Goal: Information Seeking & Learning: Learn about a topic

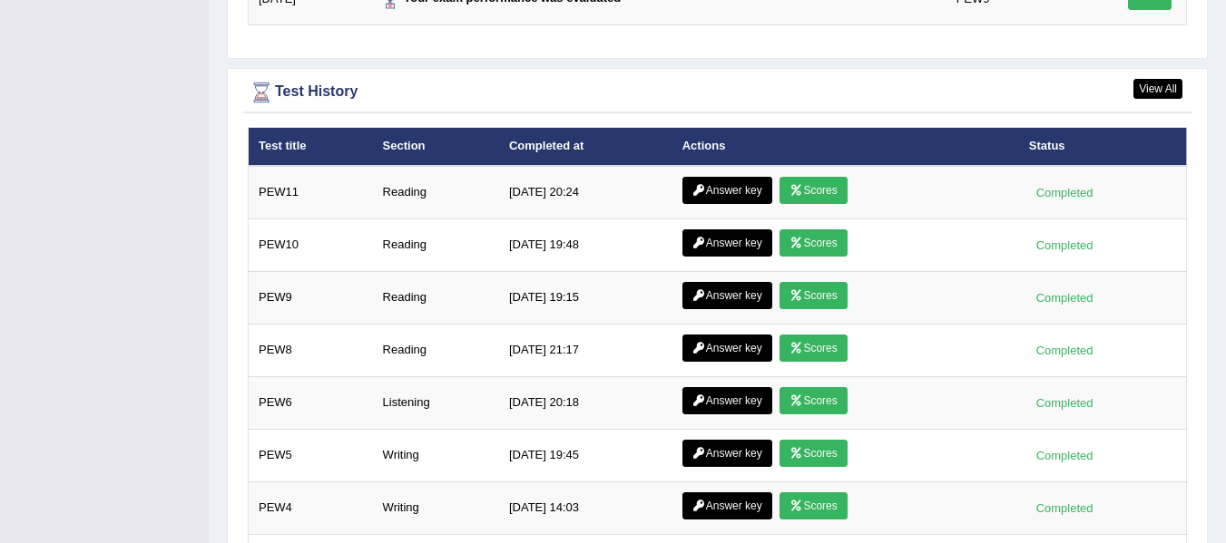
scroll to position [2458, 0]
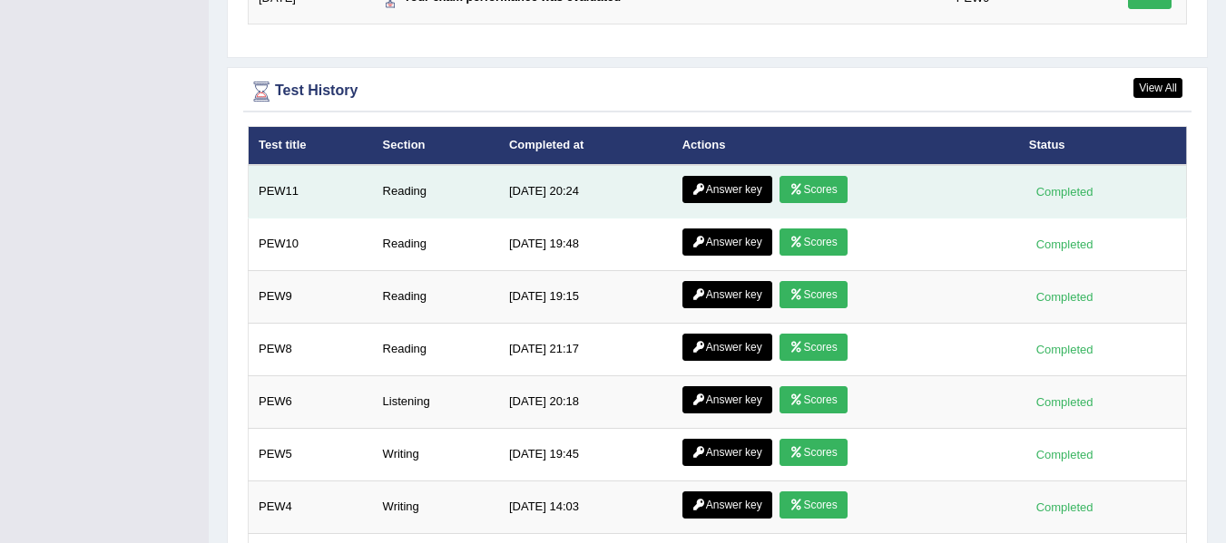
click at [798, 198] on link "Scores" at bounding box center [812, 189] width 67 height 27
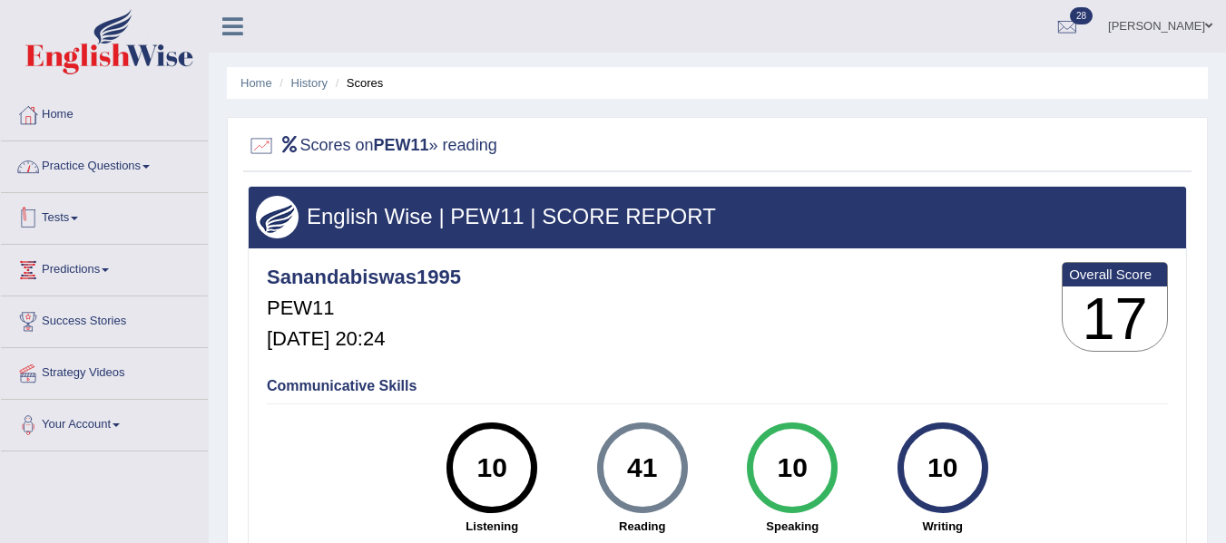
click at [126, 167] on link "Practice Questions" at bounding box center [104, 164] width 207 height 45
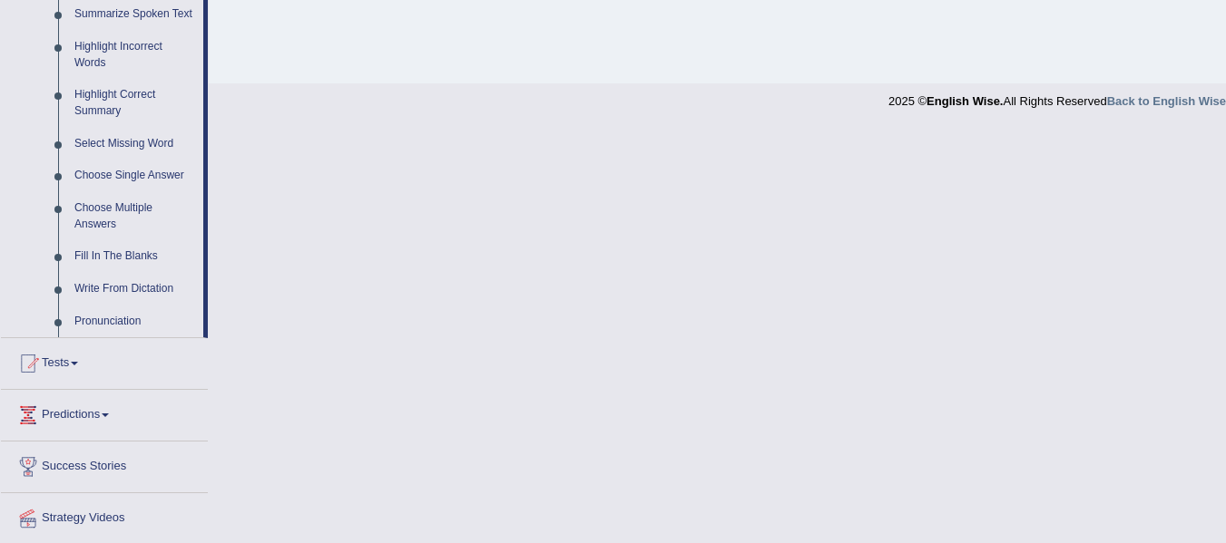
scroll to position [878, 0]
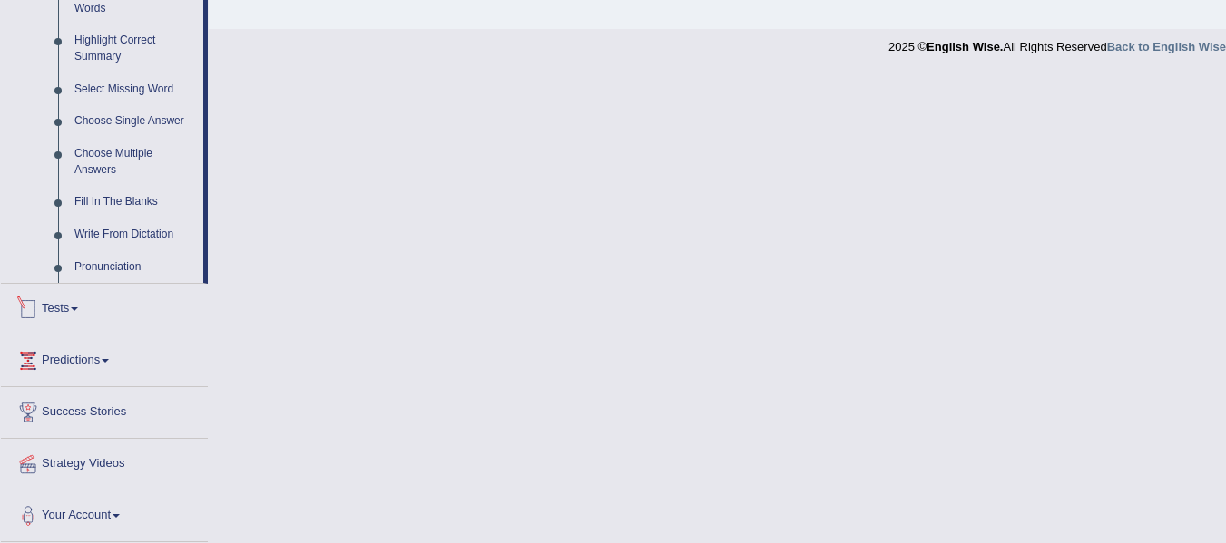
click at [83, 304] on link "Tests" at bounding box center [104, 306] width 207 height 45
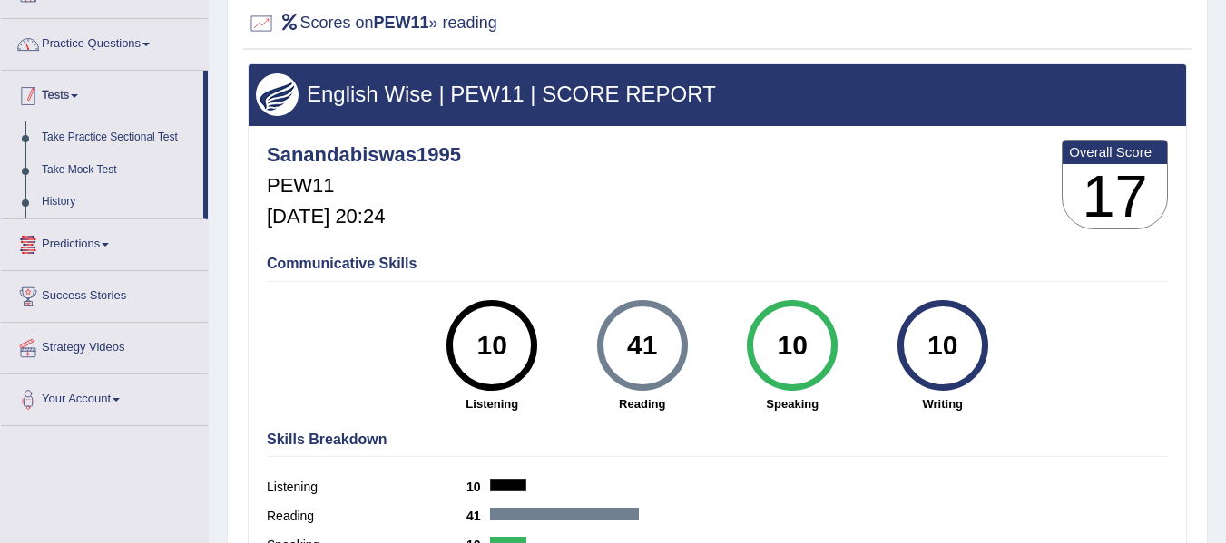
scroll to position [120, 0]
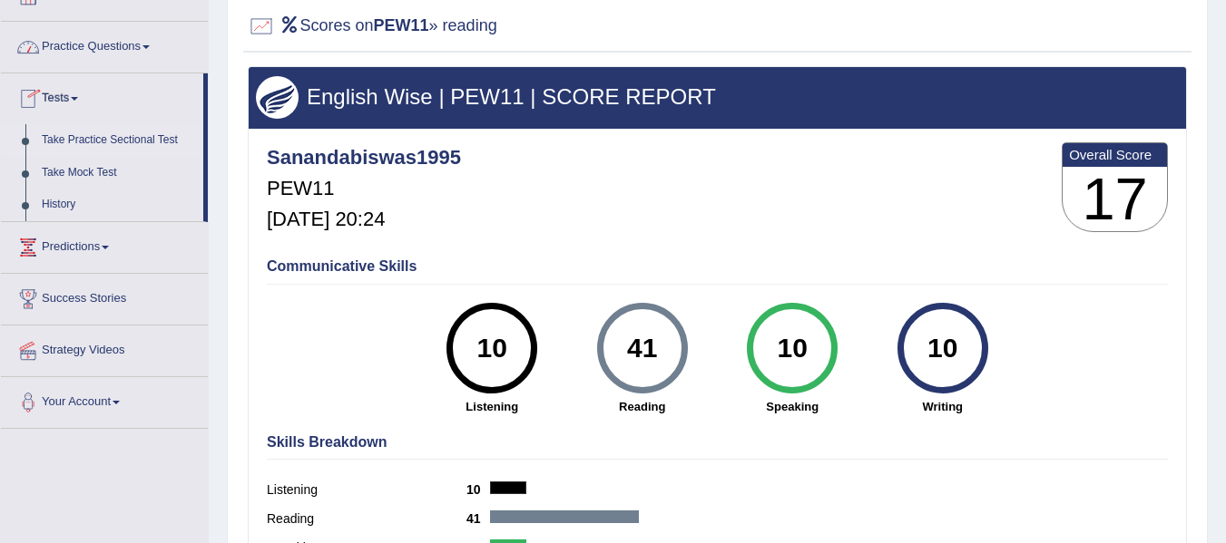
click at [94, 139] on link "Take Practice Sectional Test" at bounding box center [119, 140] width 170 height 33
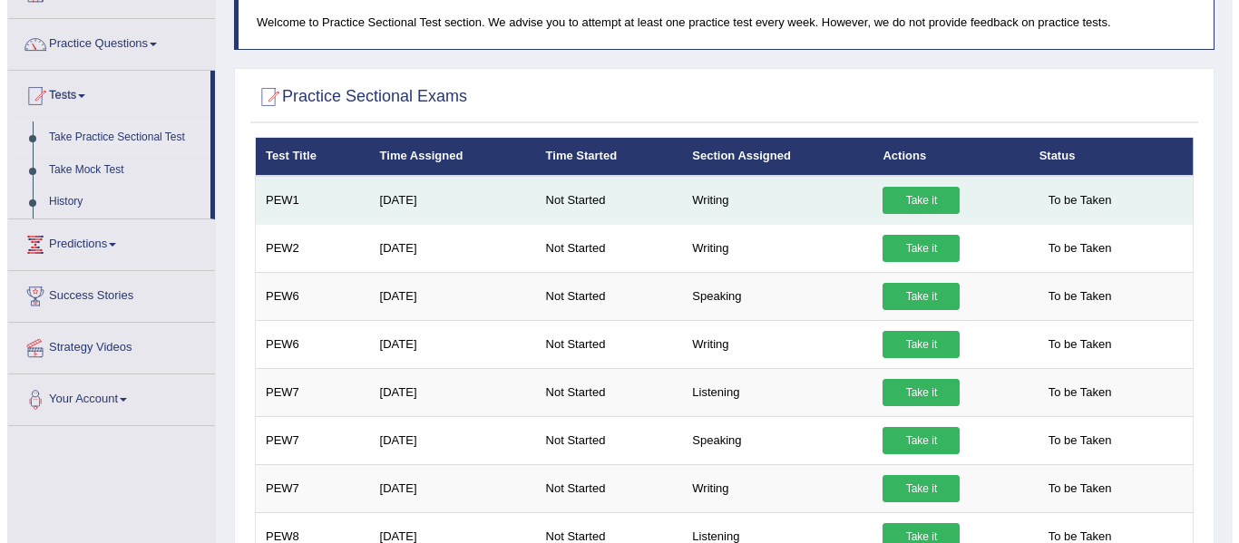
scroll to position [120, 0]
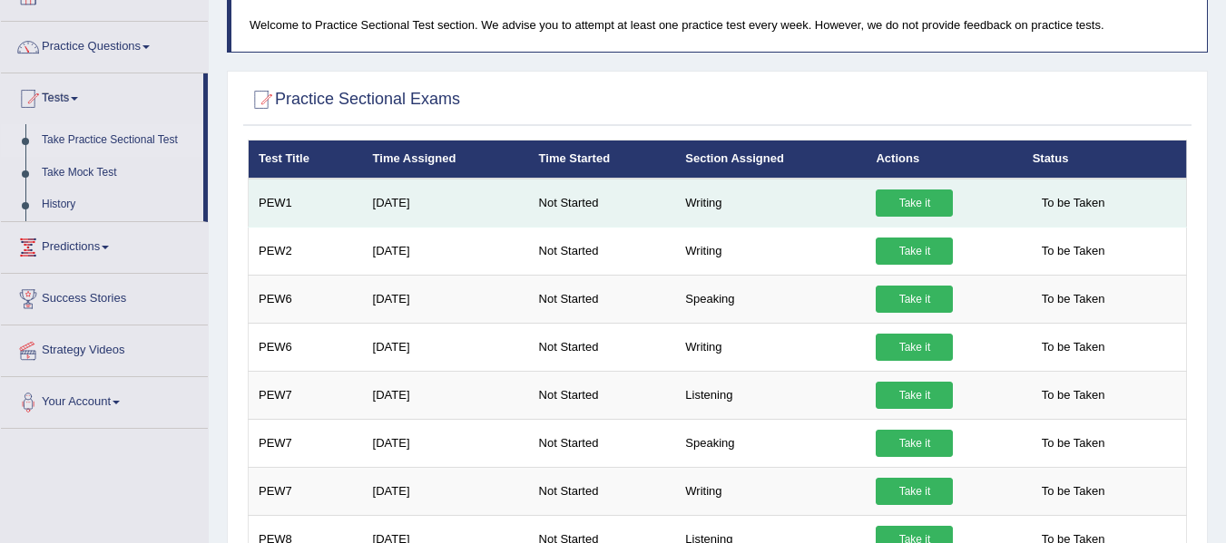
click at [917, 205] on link "Take it" at bounding box center [913, 203] width 77 height 27
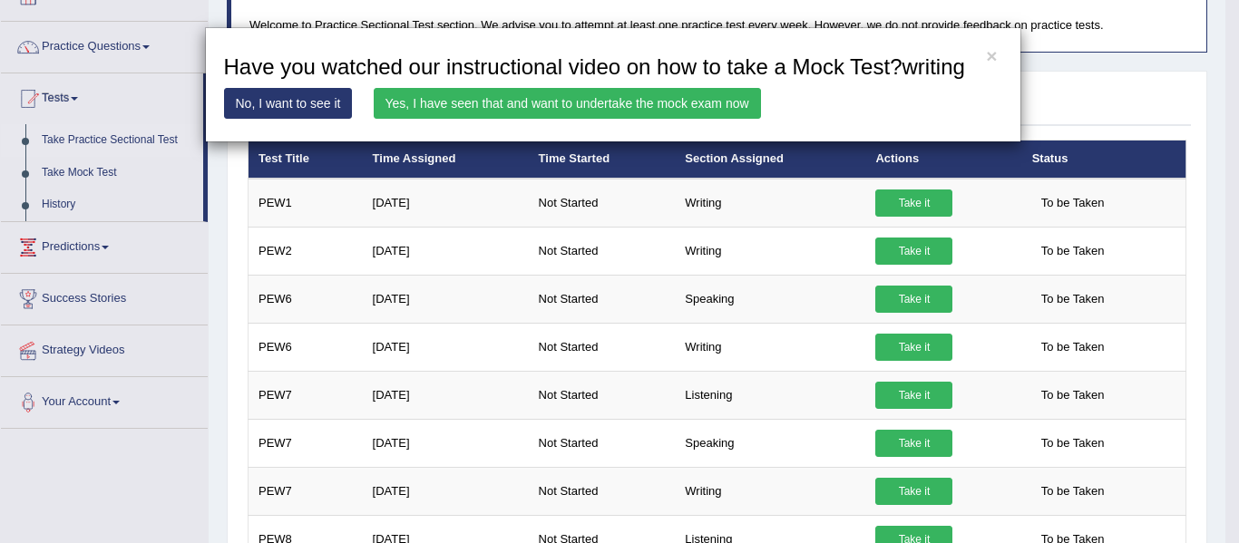
drag, startPoint x: 712, startPoint y: 83, endPoint x: 718, endPoint y: 117, distance: 34.0
click at [718, 117] on div "× Have you watched our instructional video on how to take a Mock Test?writing N…" at bounding box center [613, 84] width 816 height 115
click at [718, 117] on link "Yes, I have seen that and want to undertake the mock exam now" at bounding box center [567, 103] width 387 height 31
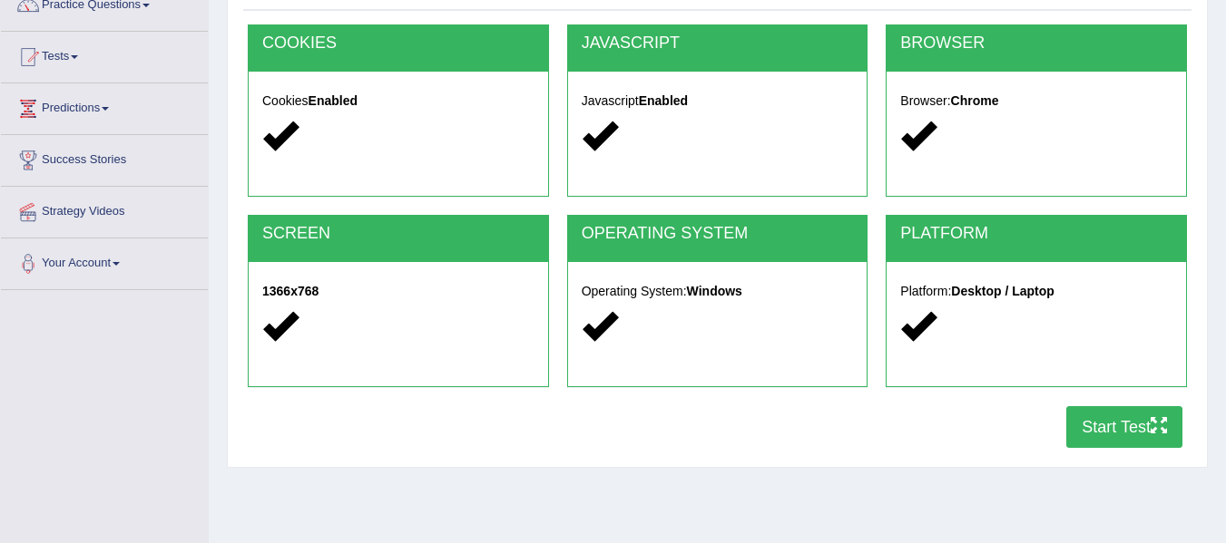
scroll to position [165, 0]
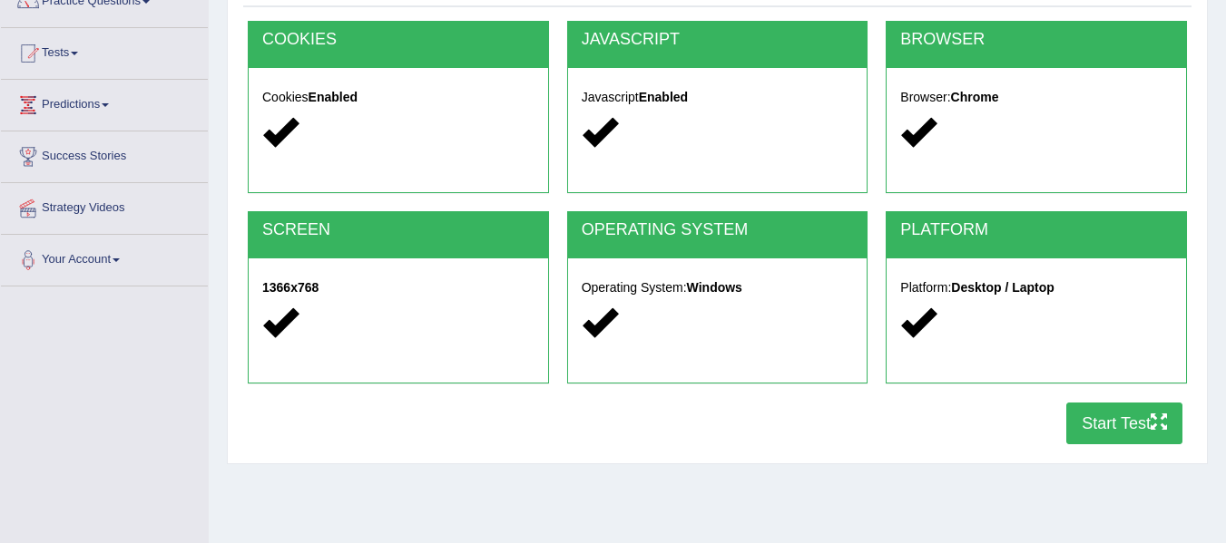
click at [1114, 406] on button "Start Test" at bounding box center [1124, 424] width 116 height 42
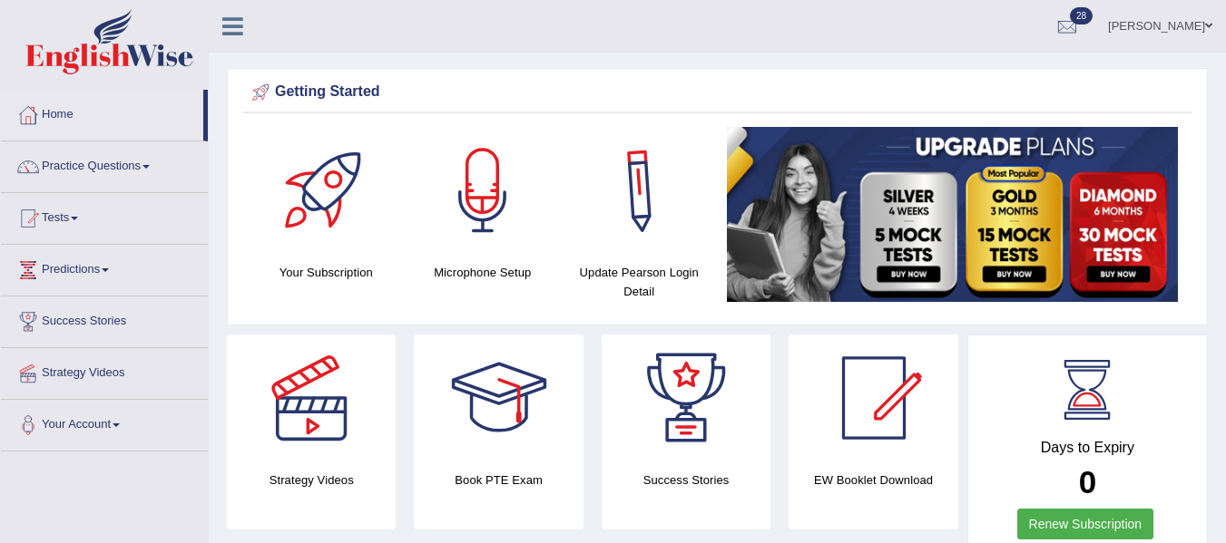
click at [662, 122] on div "Getting Started Your Subscription Microphone Setup Update Pearson Login Detail ×" at bounding box center [717, 197] width 981 height 258
click at [88, 239] on li "Tests Take Practice Sectional Test Take Mock Test History" at bounding box center [104, 219] width 207 height 52
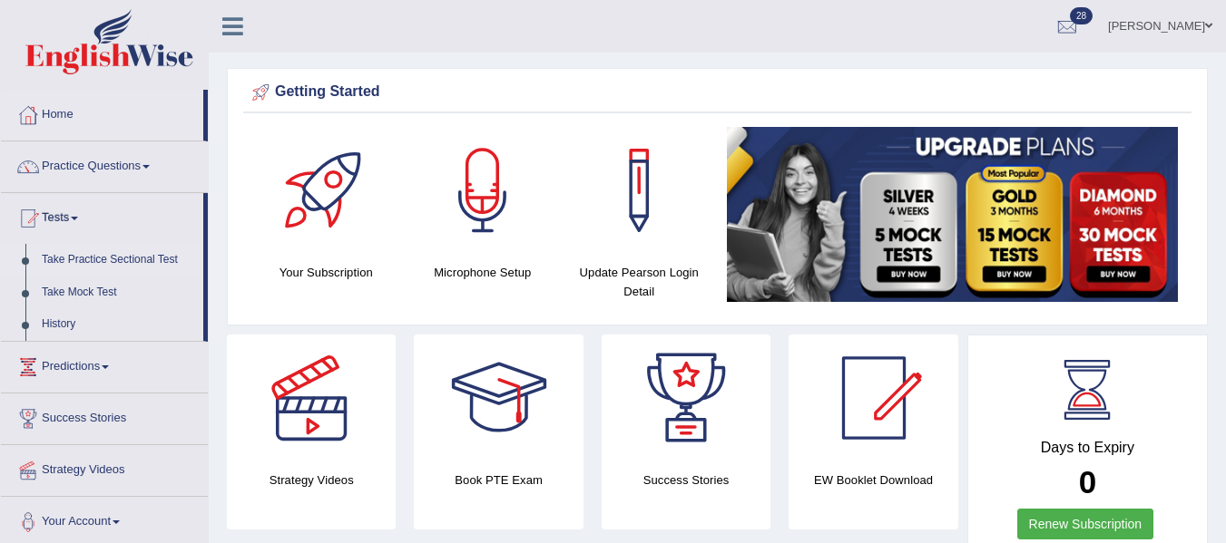
click at [100, 259] on link "Take Practice Sectional Test" at bounding box center [119, 260] width 170 height 33
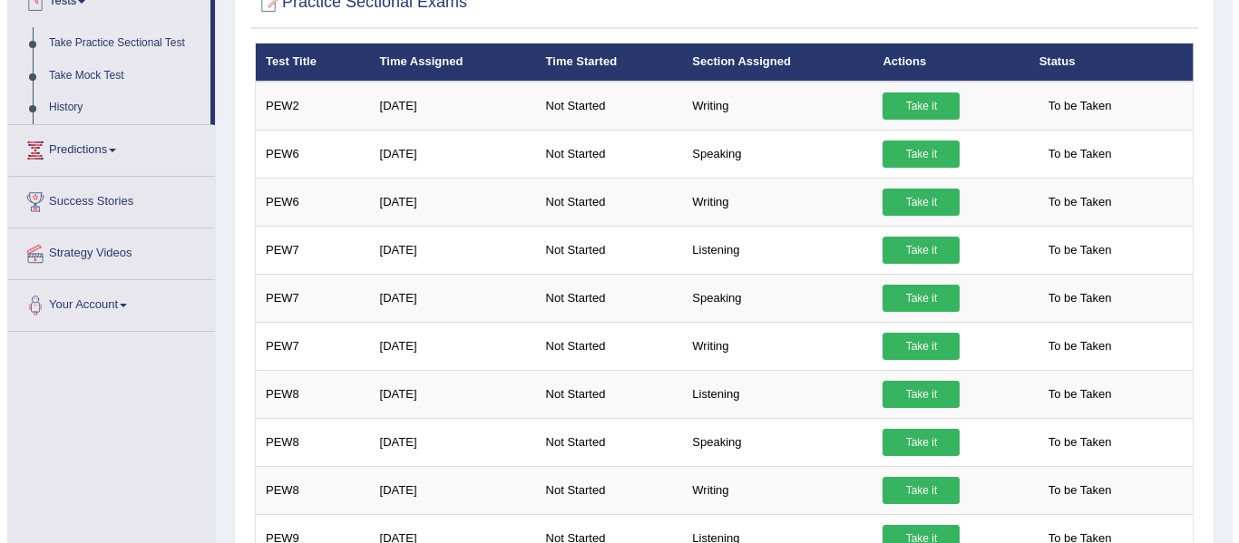
scroll to position [220, 0]
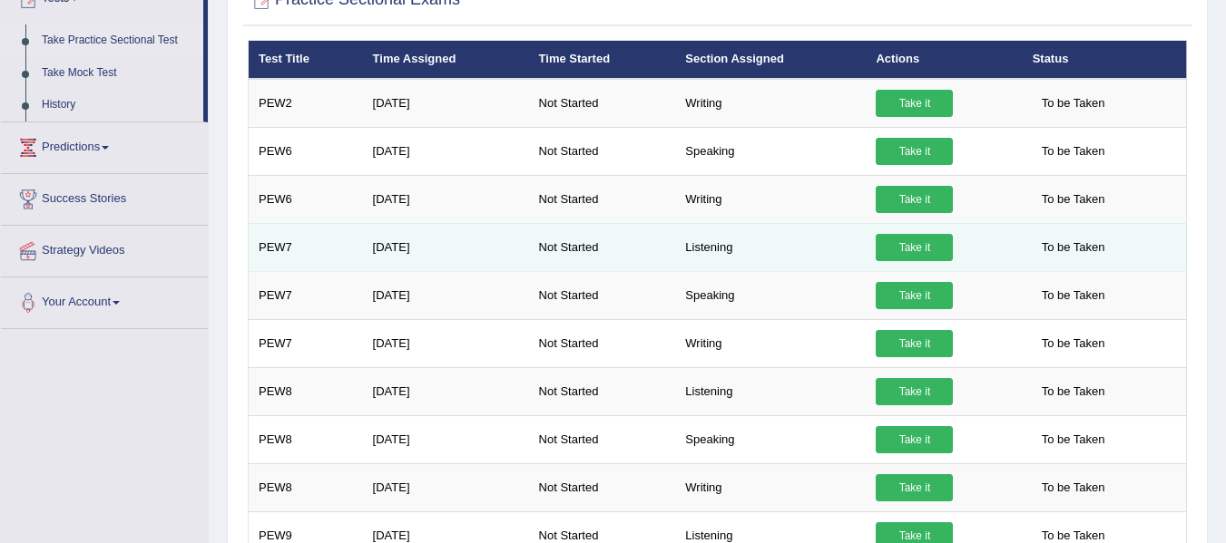
click at [914, 249] on link "Take it" at bounding box center [913, 247] width 77 height 27
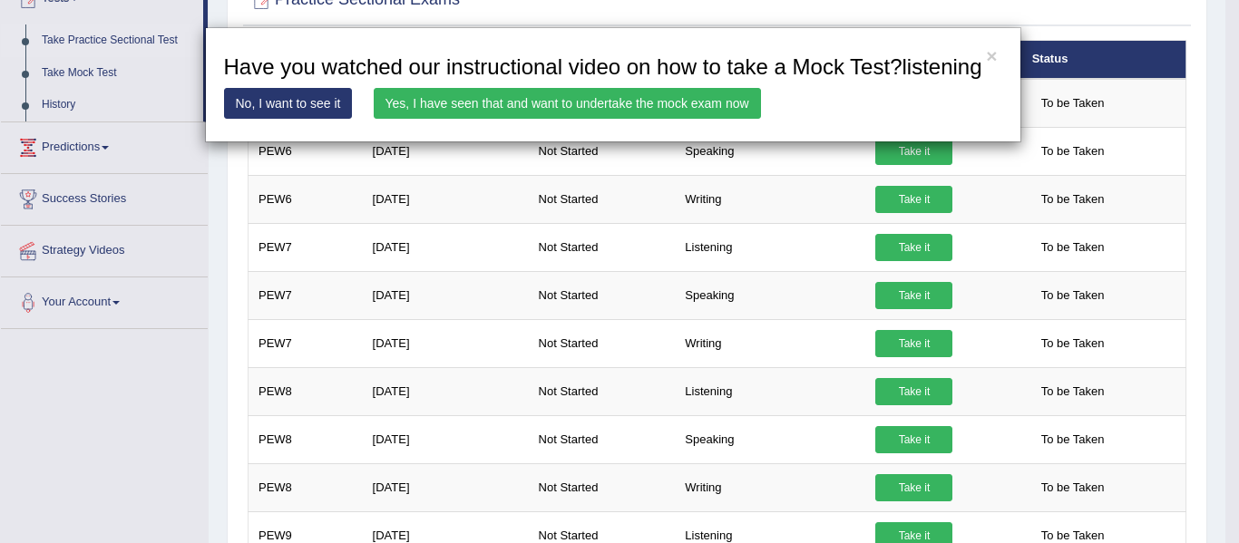
click at [646, 117] on link "Yes, I have seen that and want to undertake the mock exam now" at bounding box center [567, 103] width 387 height 31
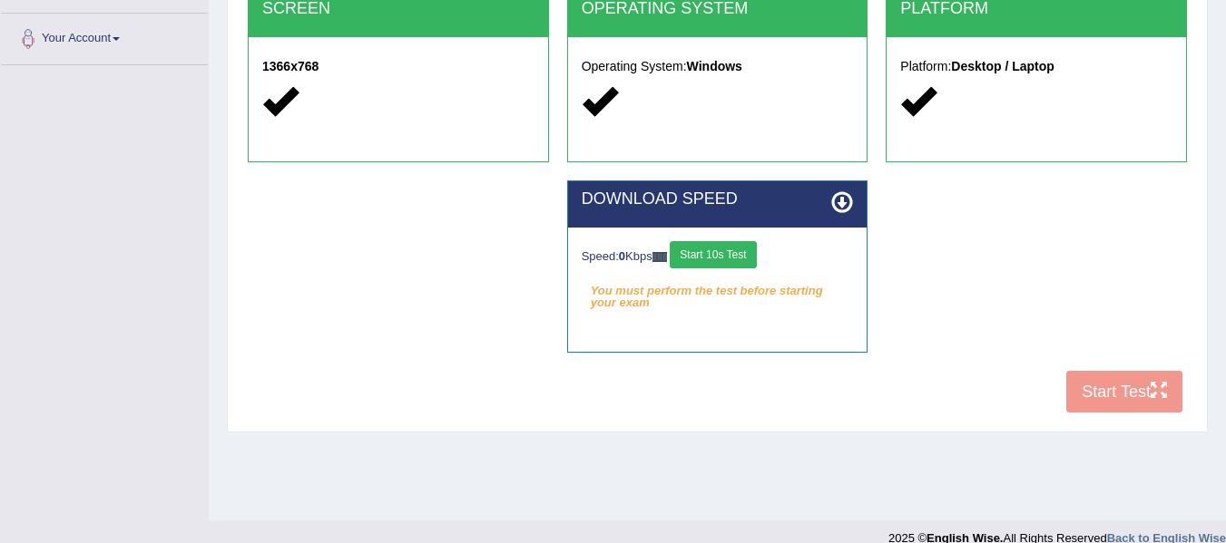
scroll to position [409, 0]
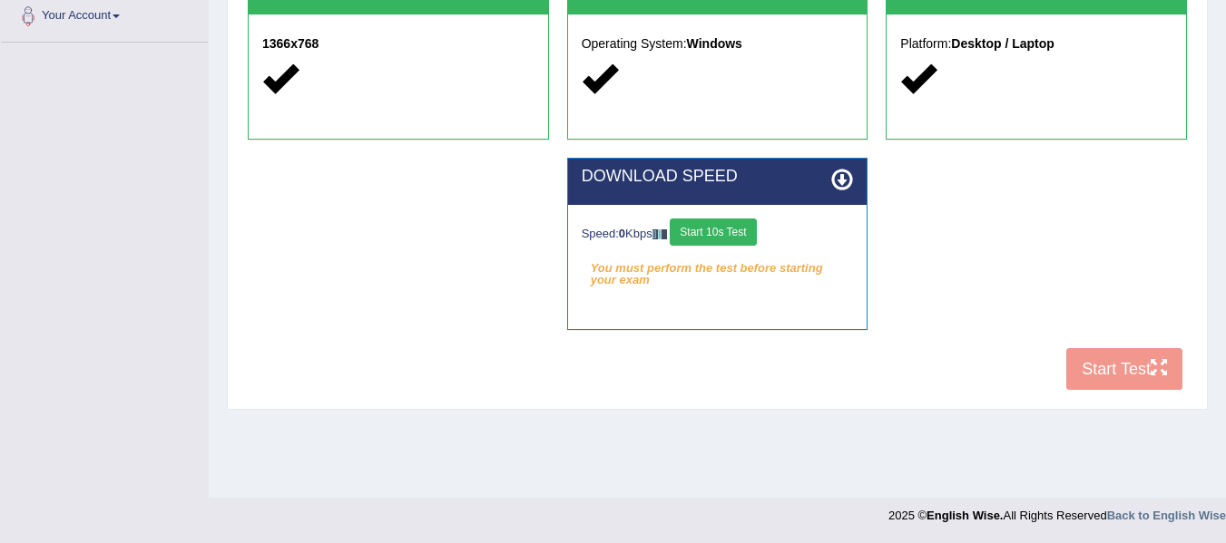
click at [701, 225] on button "Start 10s Test" at bounding box center [713, 232] width 86 height 27
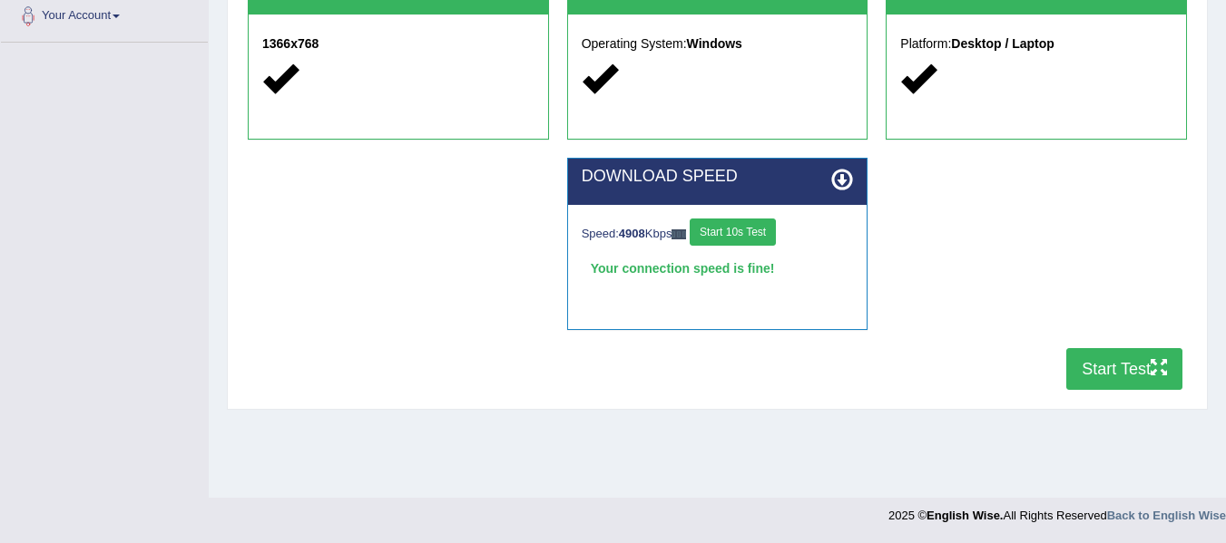
click at [1140, 357] on button "Start Test" at bounding box center [1124, 369] width 116 height 42
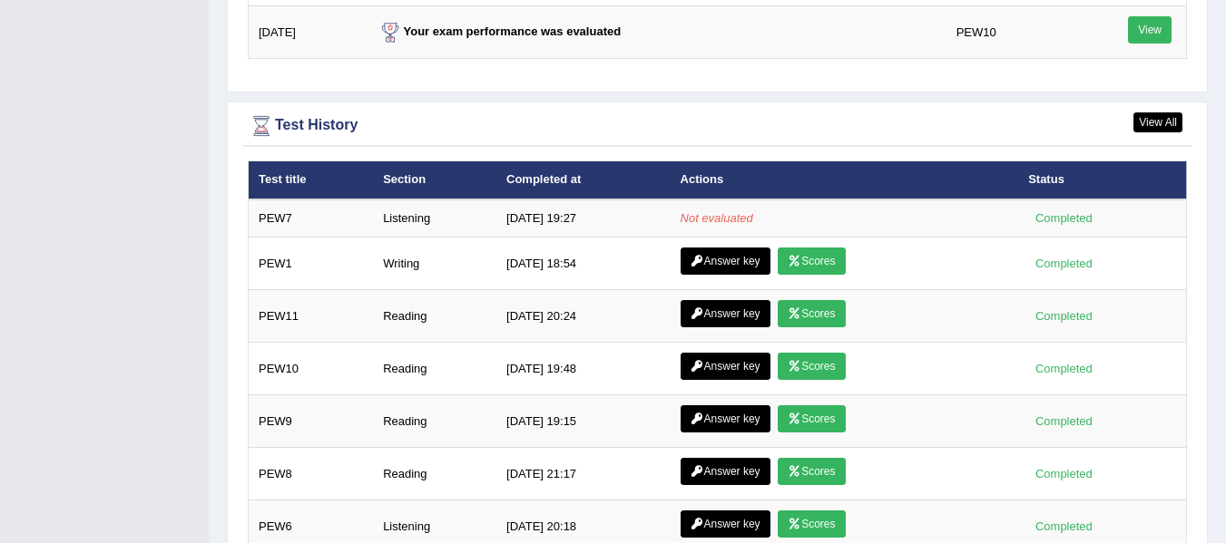
scroll to position [2425, 0]
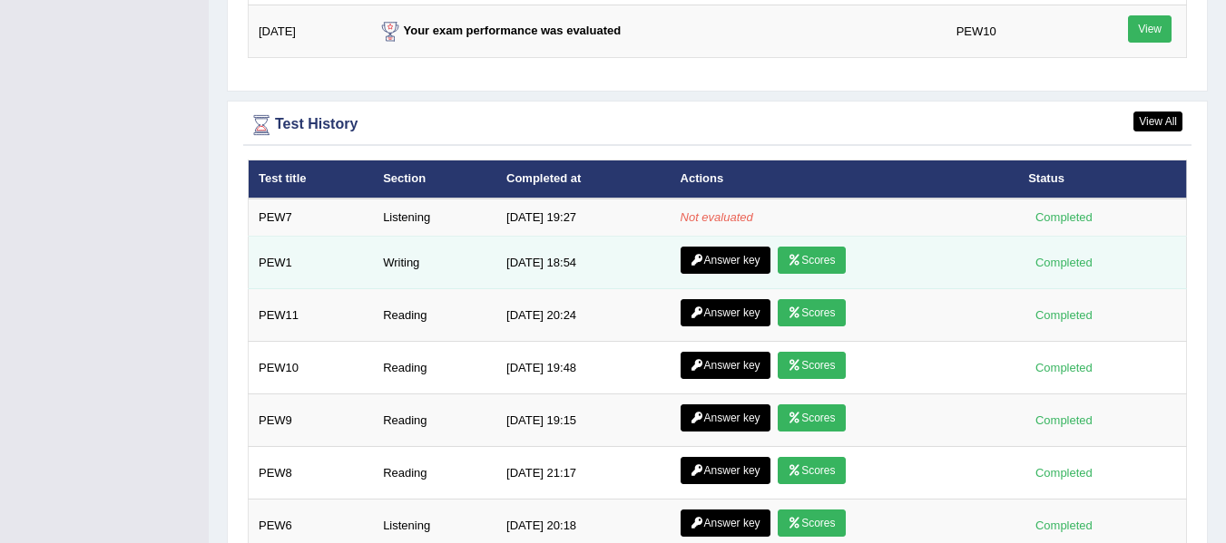
click at [747, 257] on link "Answer key" at bounding box center [725, 260] width 90 height 27
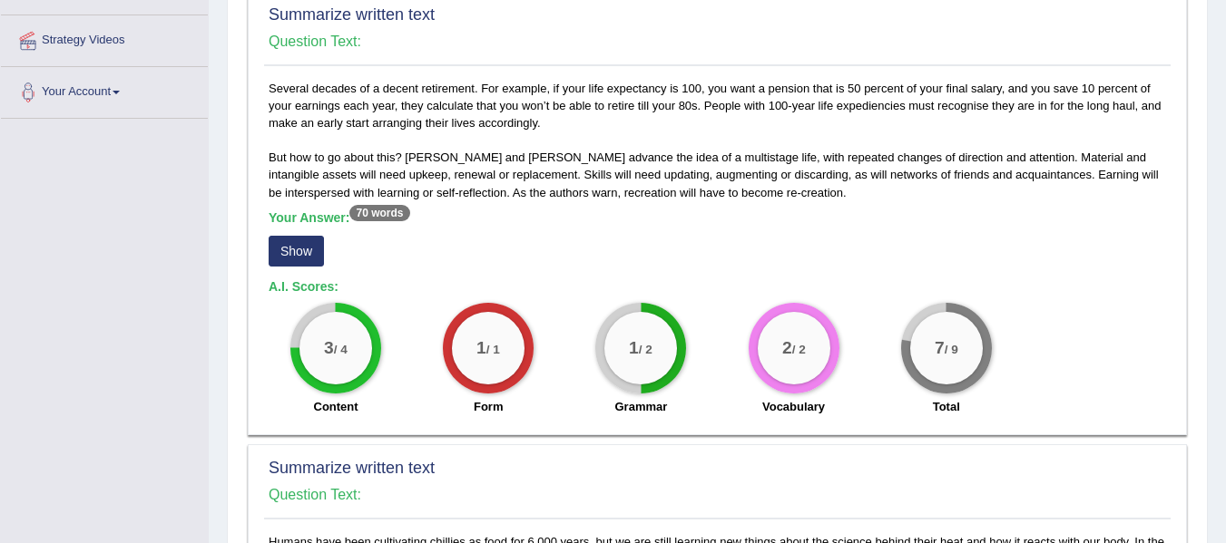
scroll to position [334, 0]
click at [300, 254] on button "Show" at bounding box center [296, 250] width 55 height 31
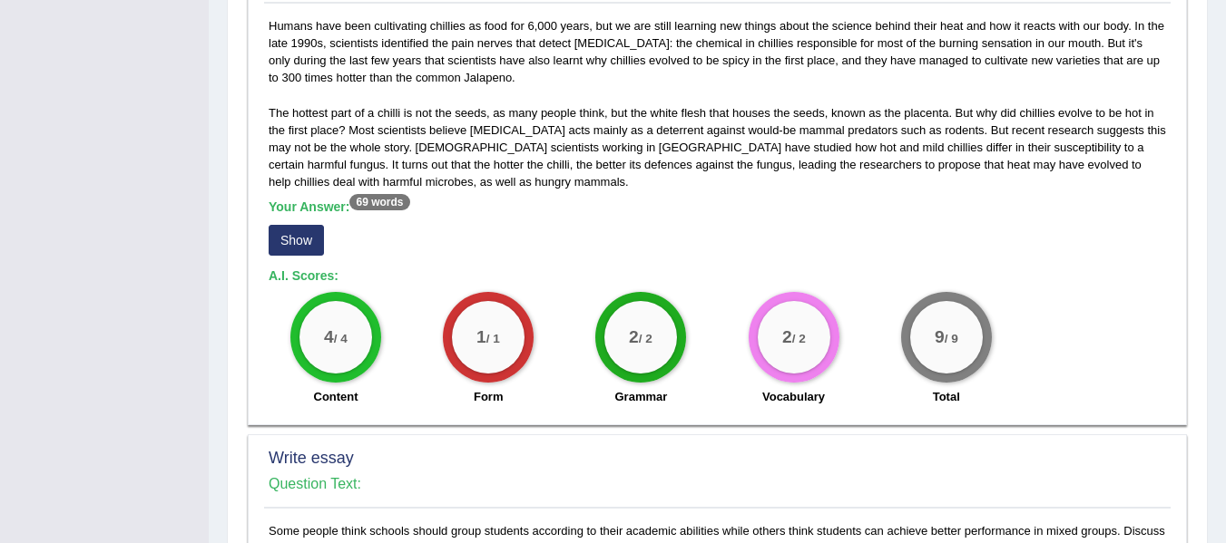
scroll to position [866, 0]
click at [284, 222] on div "Your Answer: 69 words Show" at bounding box center [717, 229] width 897 height 61
click at [288, 234] on button "Show" at bounding box center [296, 239] width 55 height 31
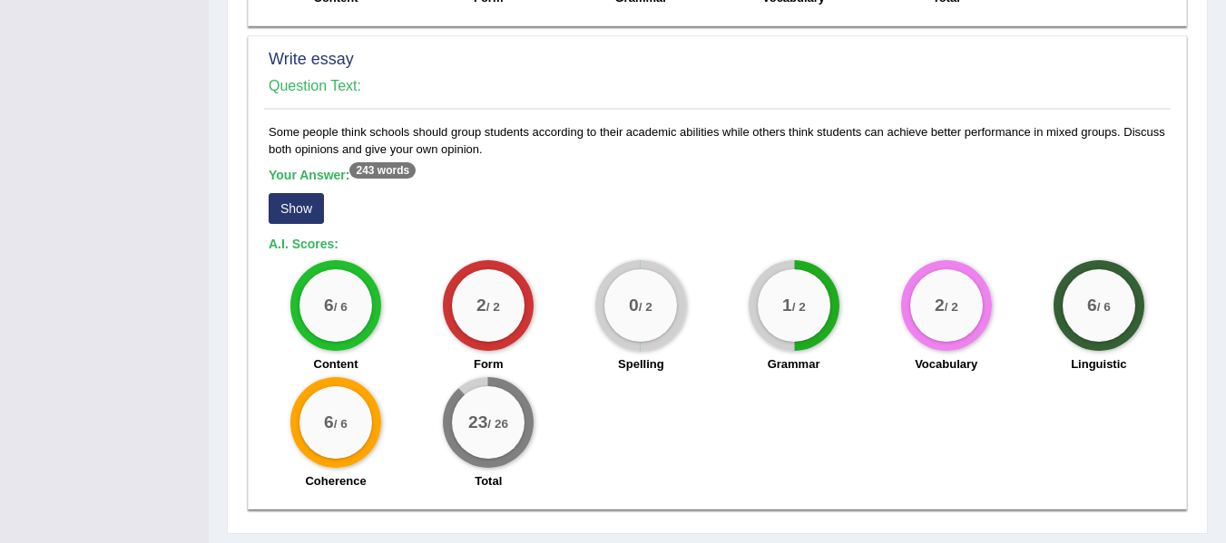
scroll to position [1282, 0]
click at [305, 209] on button "Show" at bounding box center [296, 207] width 55 height 31
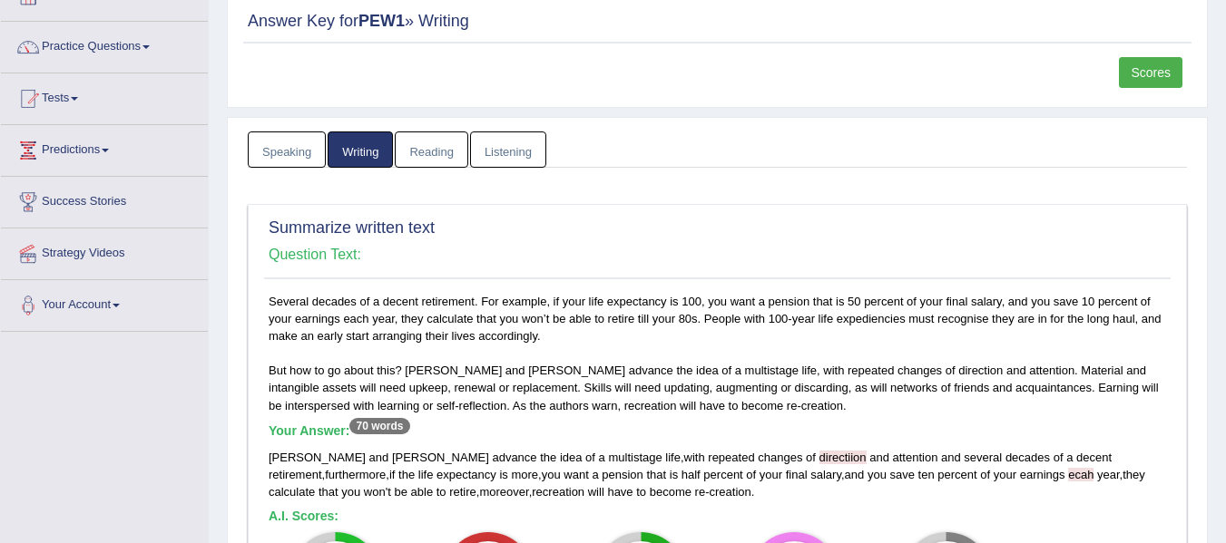
scroll to position [85, 0]
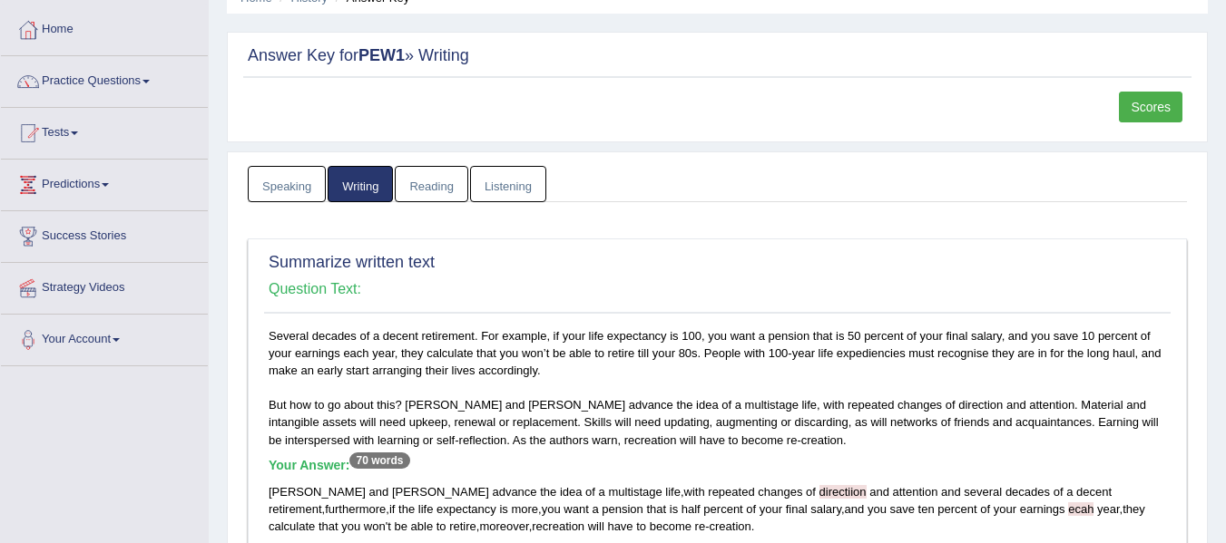
click at [1149, 110] on link "Scores" at bounding box center [1151, 107] width 64 height 31
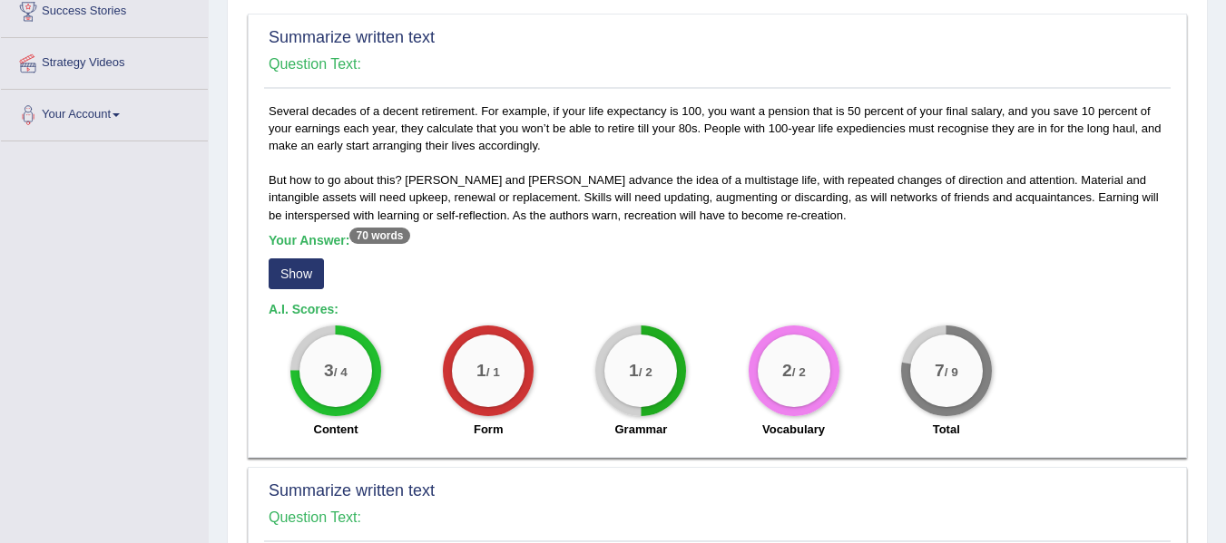
click at [298, 282] on button "Show" at bounding box center [296, 274] width 55 height 31
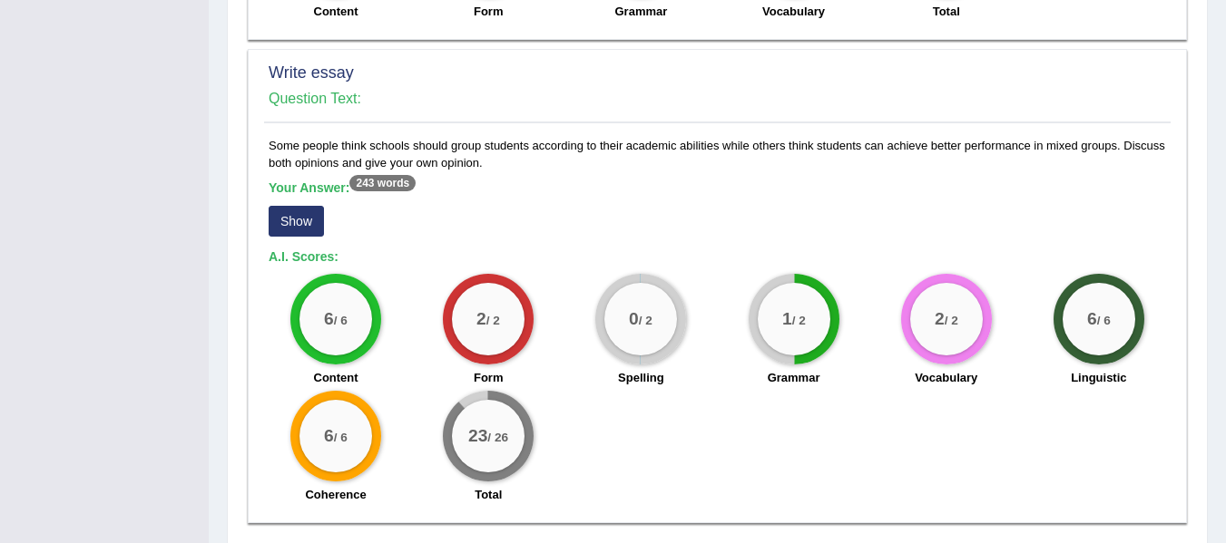
scroll to position [1252, 0]
click at [287, 218] on button "Show" at bounding box center [296, 220] width 55 height 31
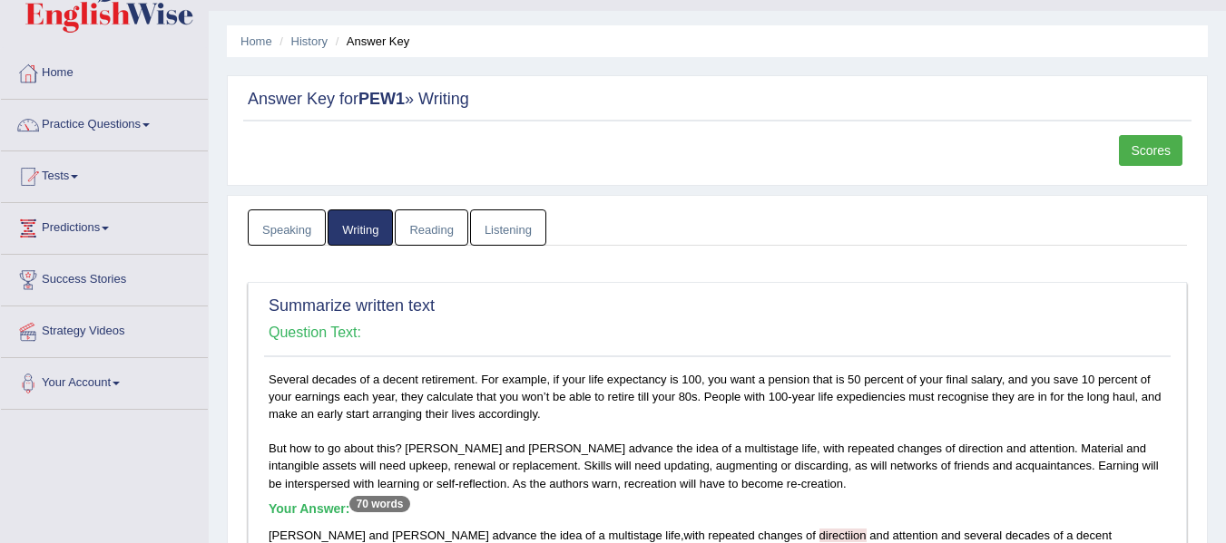
scroll to position [51, 0]
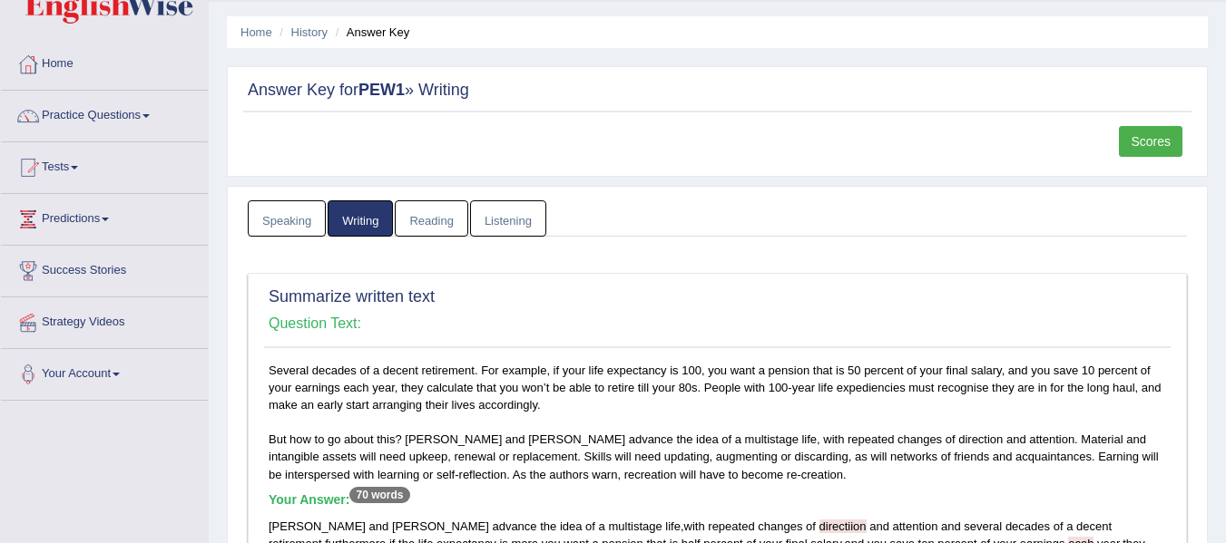
click at [1126, 138] on link "Scores" at bounding box center [1151, 141] width 64 height 31
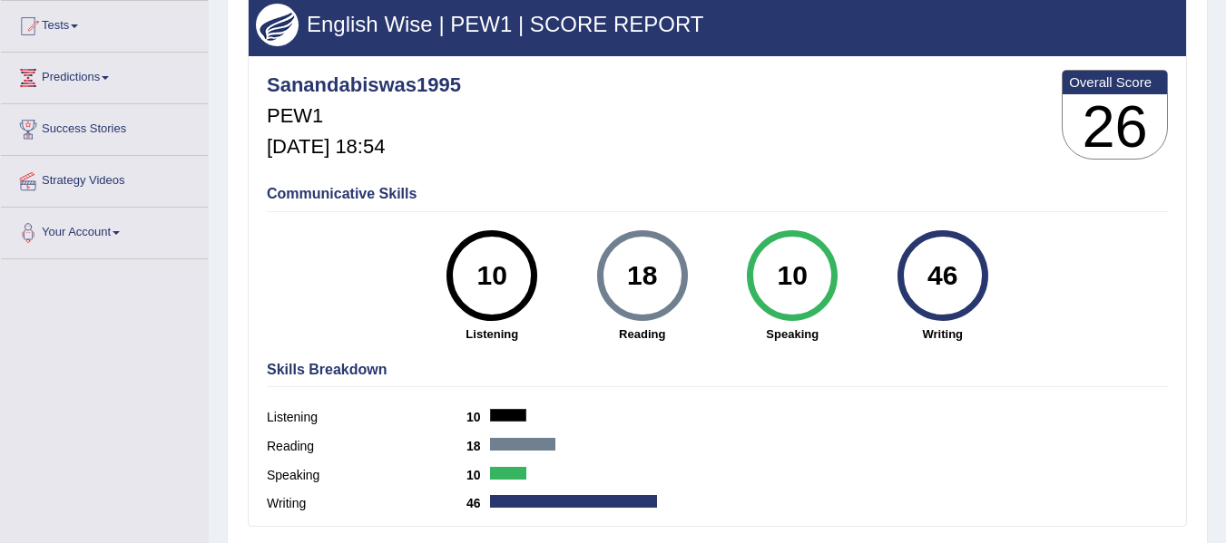
scroll to position [189, 0]
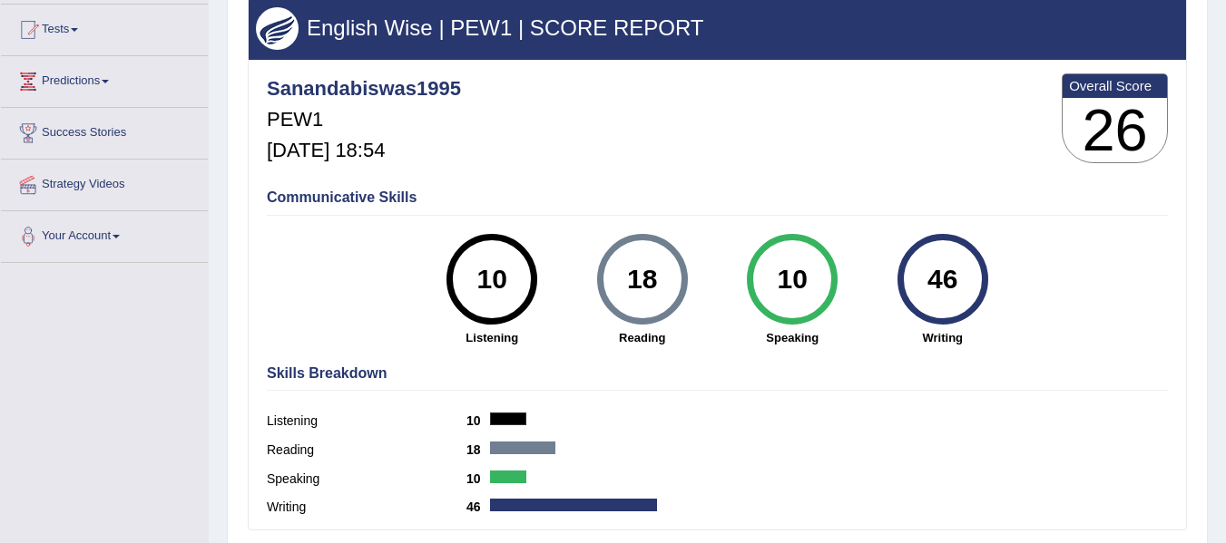
click at [929, 303] on div "46" at bounding box center [942, 279] width 66 height 76
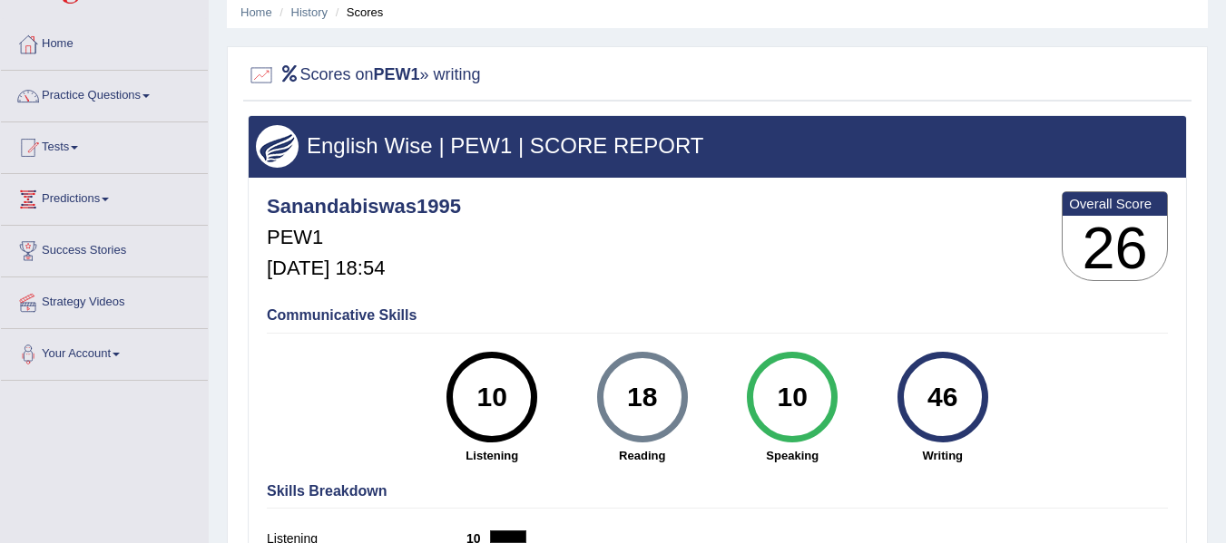
scroll to position [61, 0]
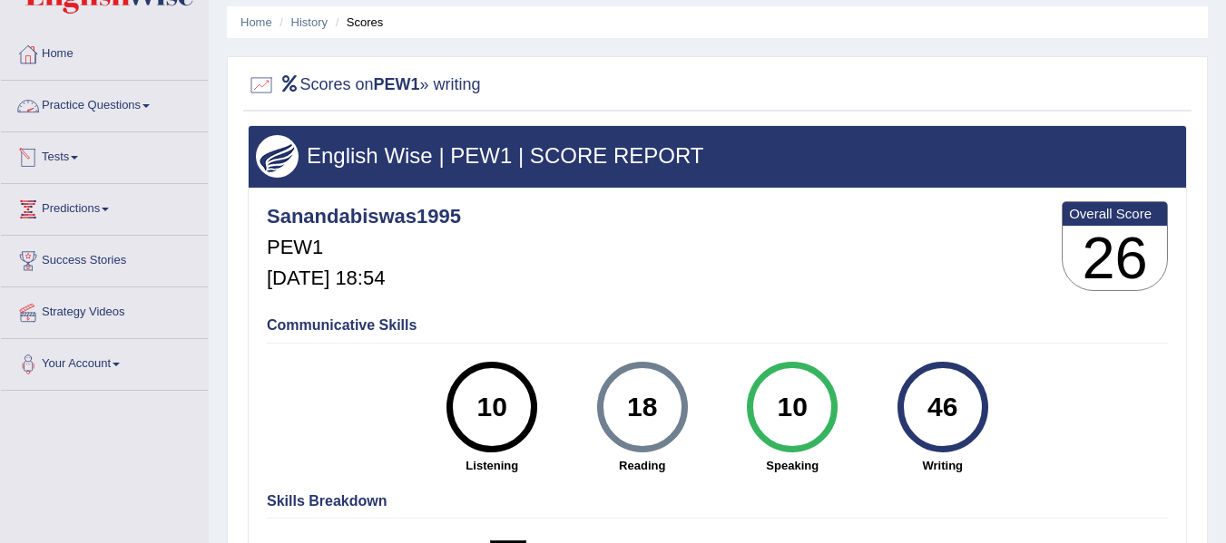
click at [113, 116] on link "Practice Questions" at bounding box center [104, 103] width 207 height 45
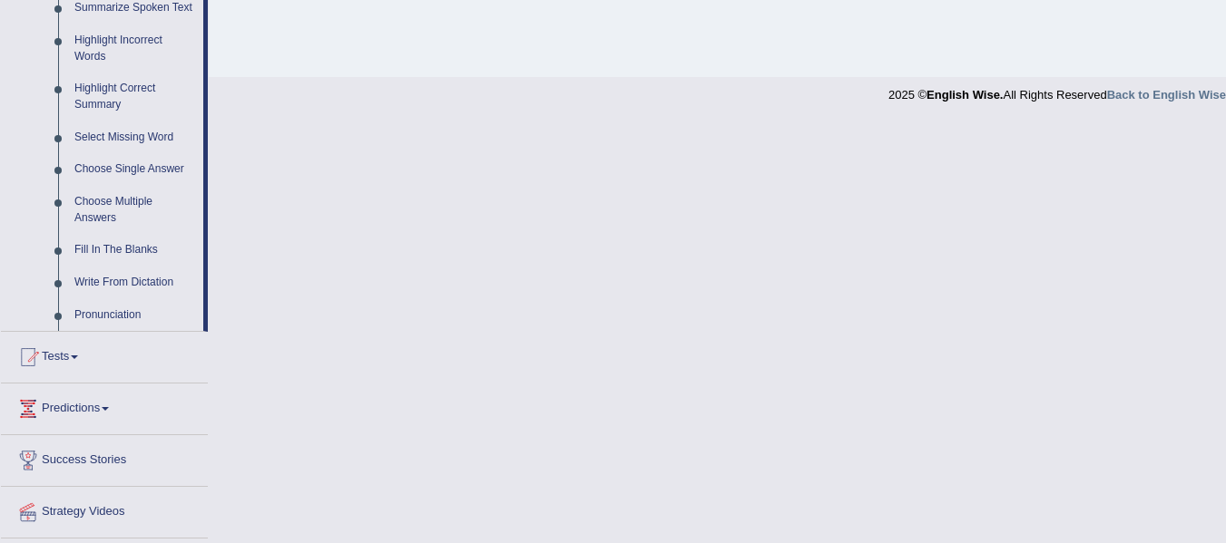
scroll to position [878, 0]
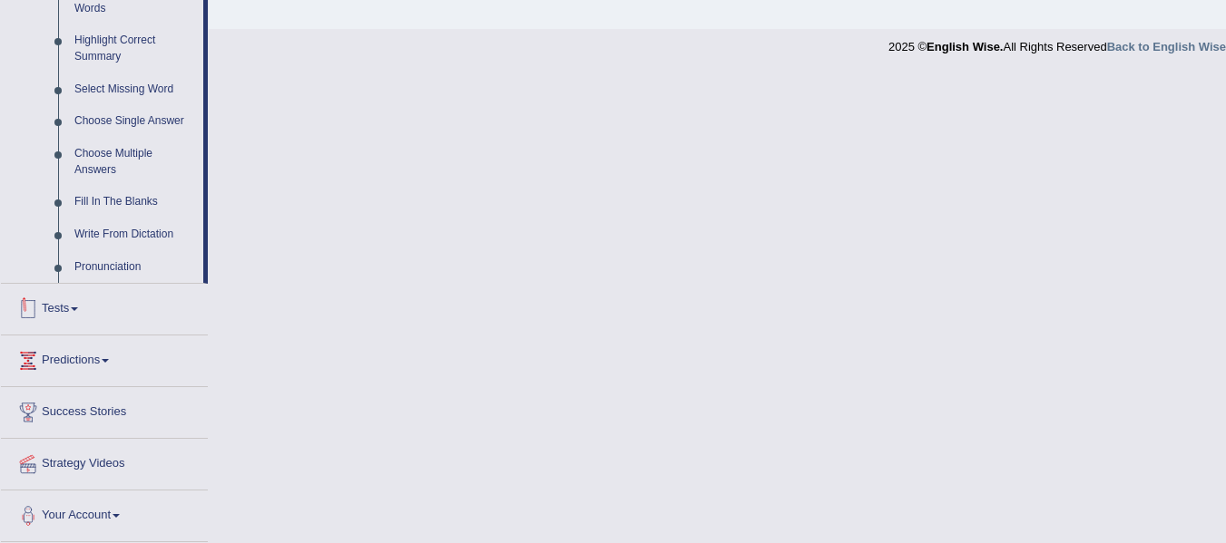
click at [78, 311] on span at bounding box center [74, 310] width 7 height 4
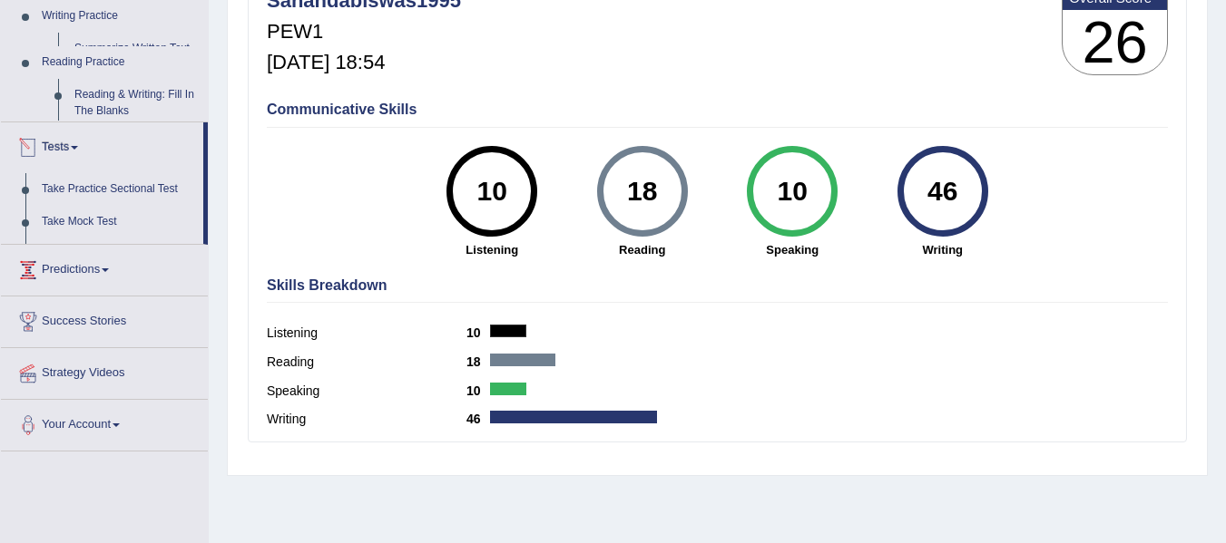
scroll to position [203, 0]
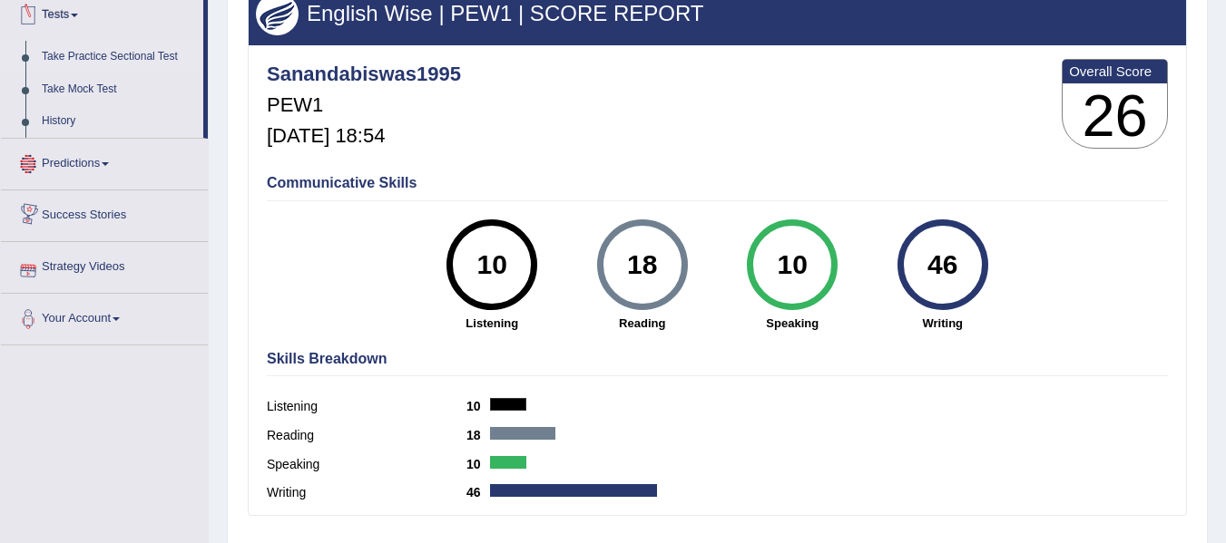
click at [150, 58] on link "Take Practice Sectional Test" at bounding box center [119, 57] width 170 height 33
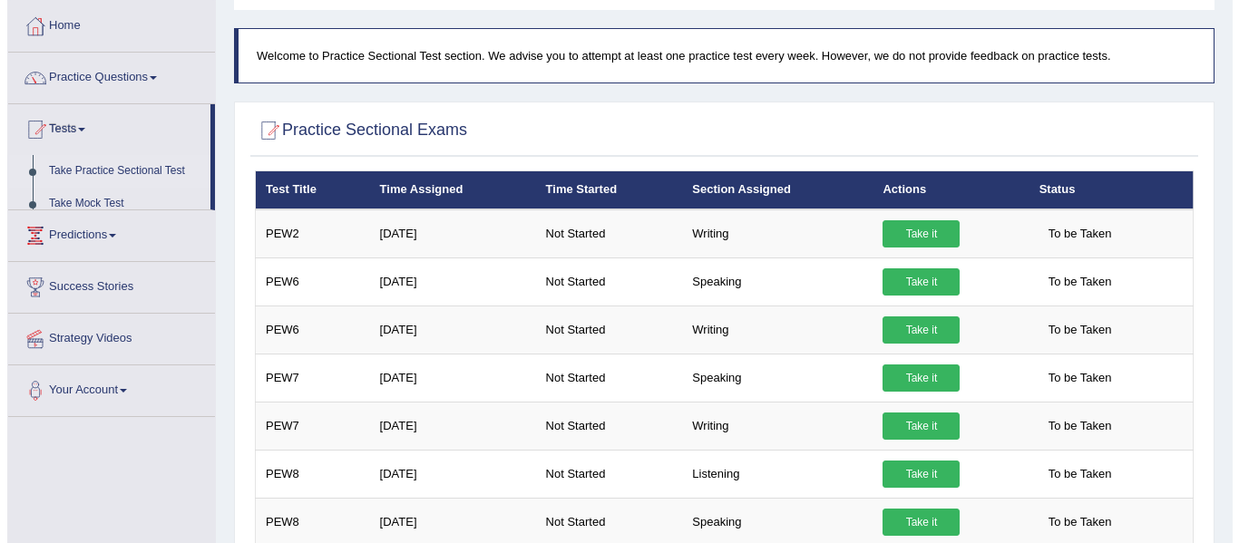
scroll to position [104, 0]
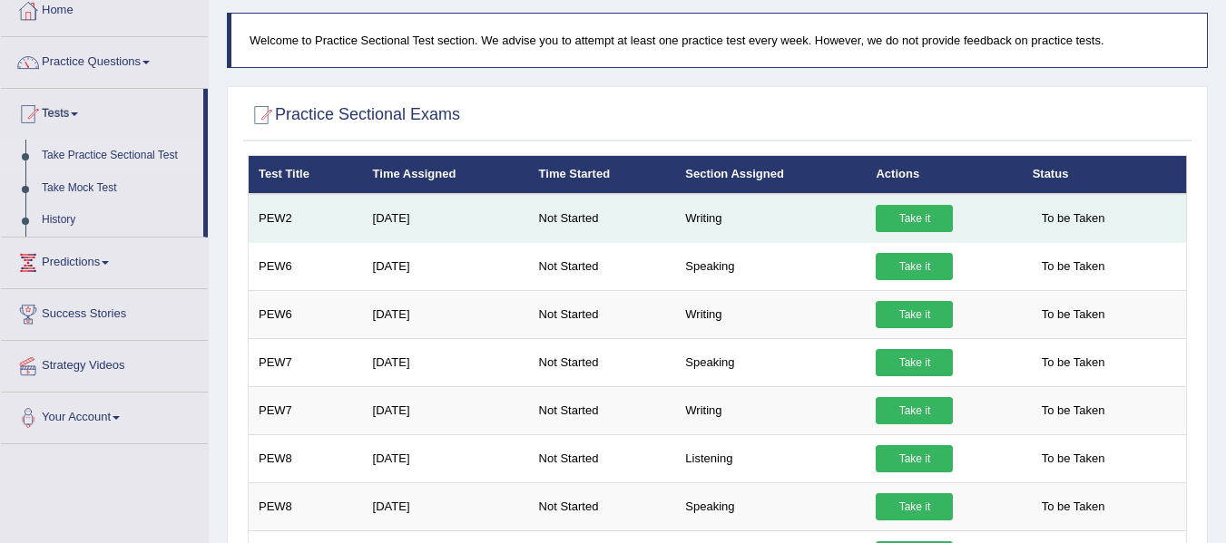
click at [920, 224] on link "Take it" at bounding box center [913, 218] width 77 height 27
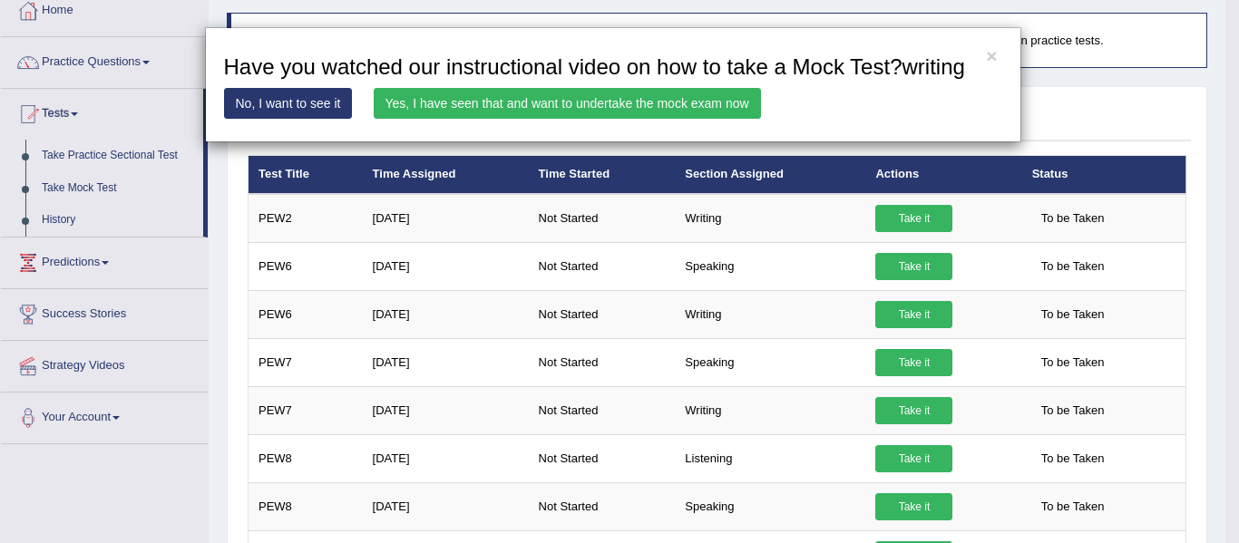
click at [705, 112] on link "Yes, I have seen that and want to undertake the mock exam now" at bounding box center [567, 103] width 387 height 31
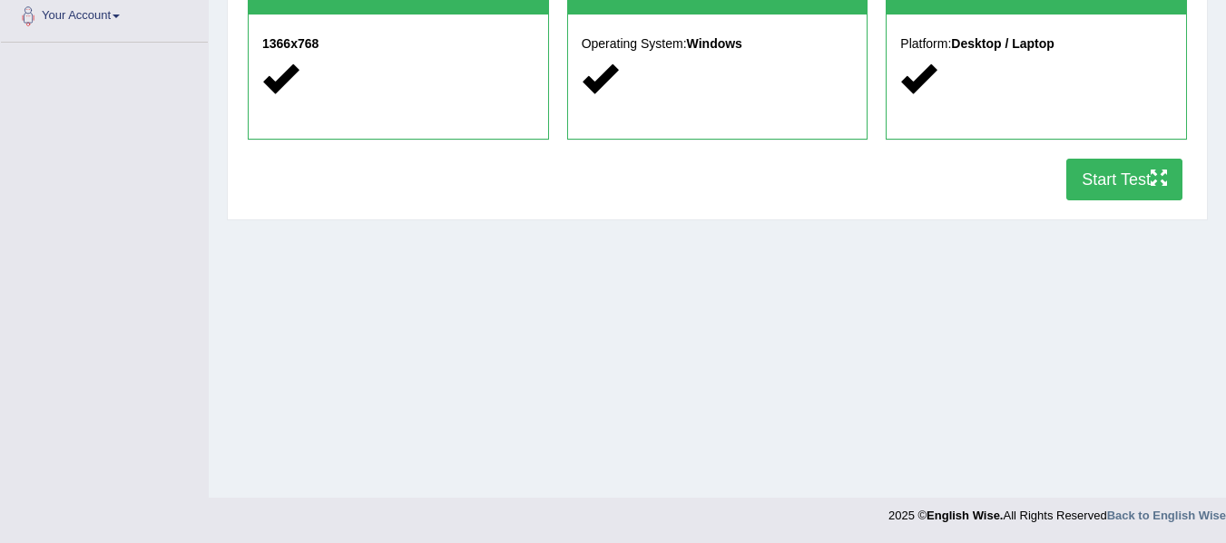
scroll to position [409, 0]
click at [1126, 186] on button "Start Test" at bounding box center [1124, 180] width 116 height 42
